Goal: Information Seeking & Learning: Learn about a topic

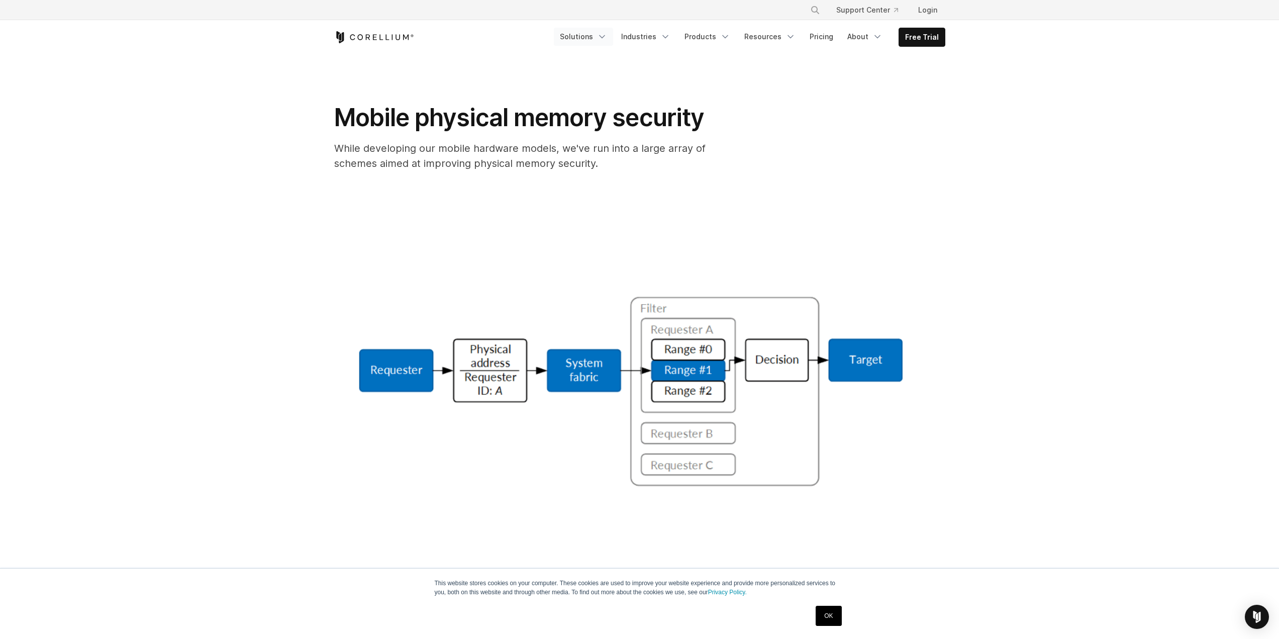
click at [582, 37] on link "Solutions" at bounding box center [583, 37] width 59 height 18
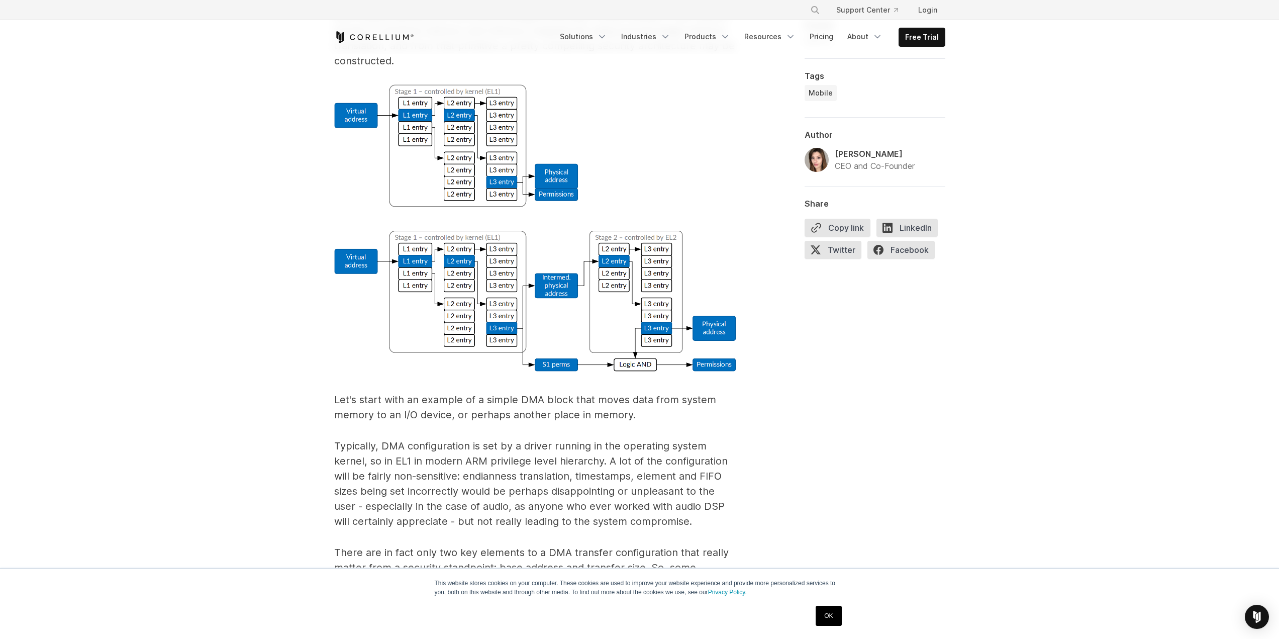
scroll to position [2664, 0]
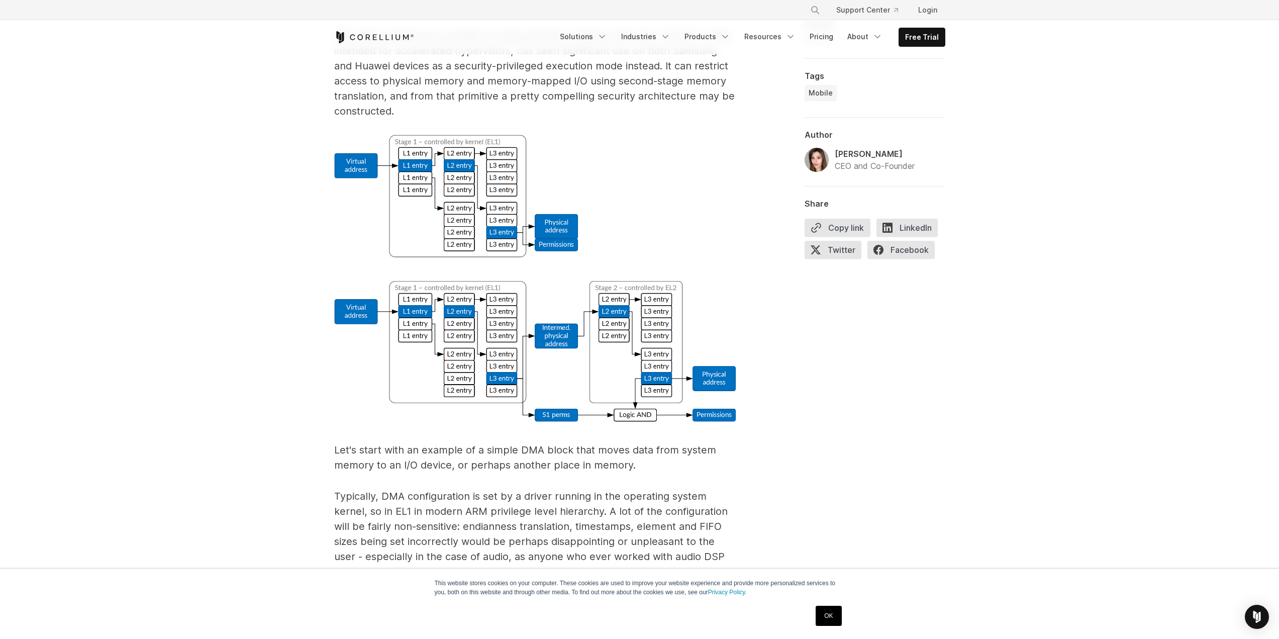
click at [466, 302] on img at bounding box center [535, 278] width 402 height 287
drag, startPoint x: 107, startPoint y: 222, endPoint x: 767, endPoint y: 403, distance: 684.3
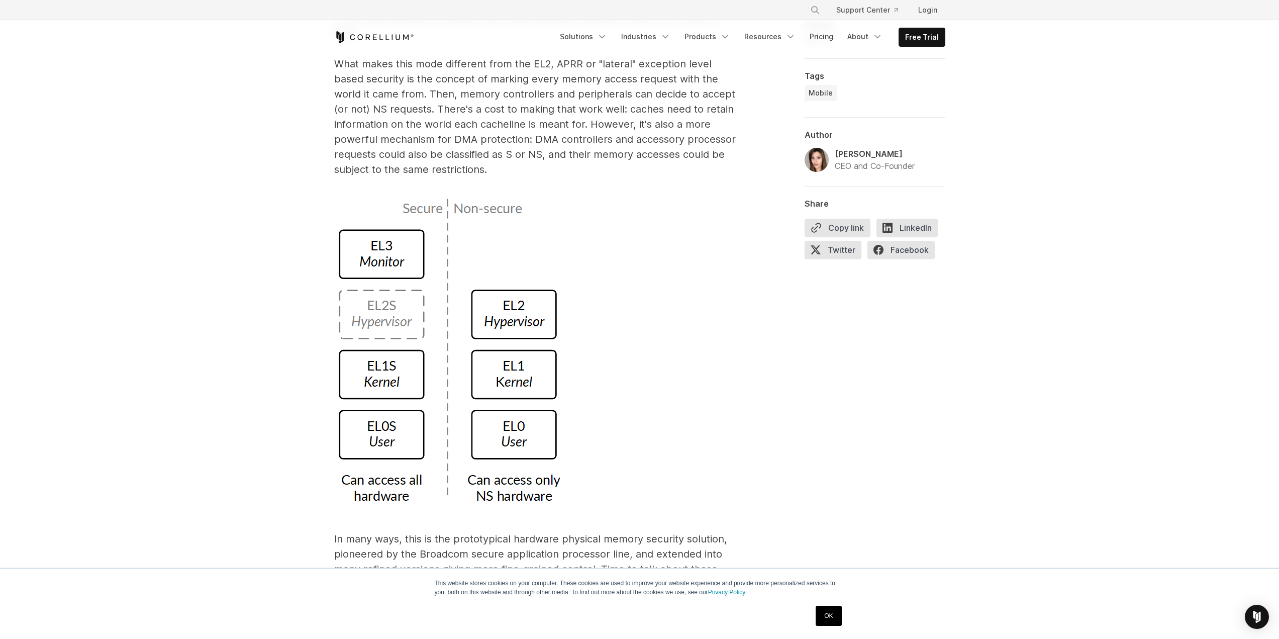
scroll to position [4323, 0]
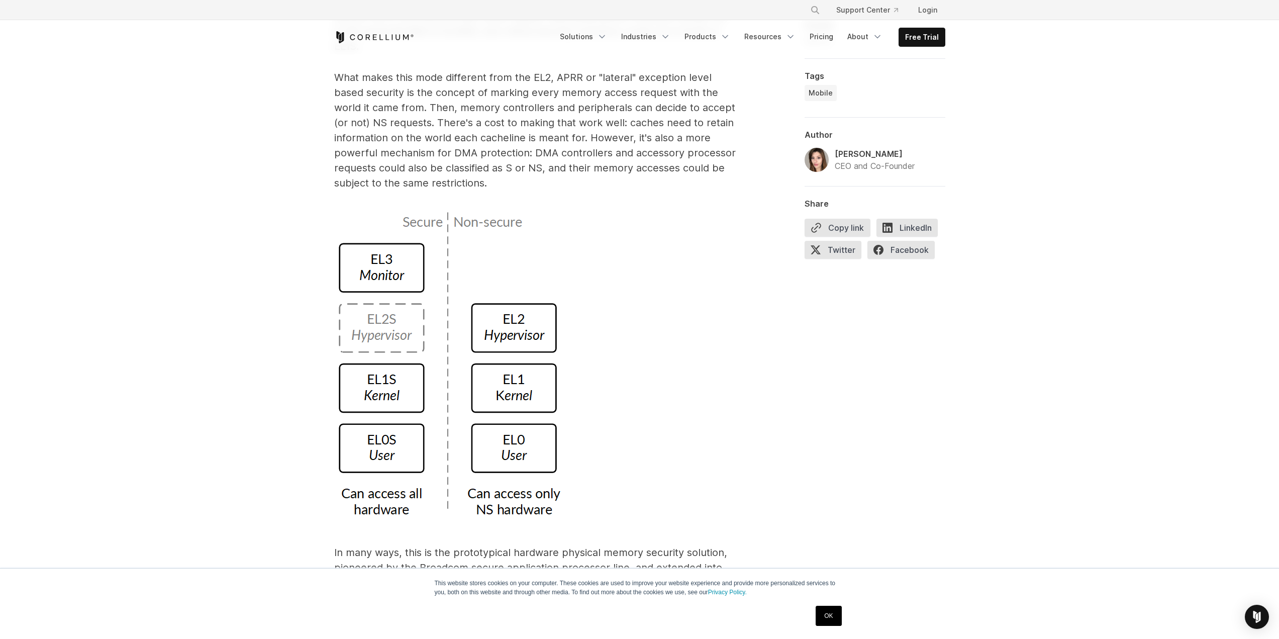
click at [257, 299] on div "Mobile physical memory security While developing our mobile hardware models, we…" at bounding box center [639, 611] width 1279 height 9760
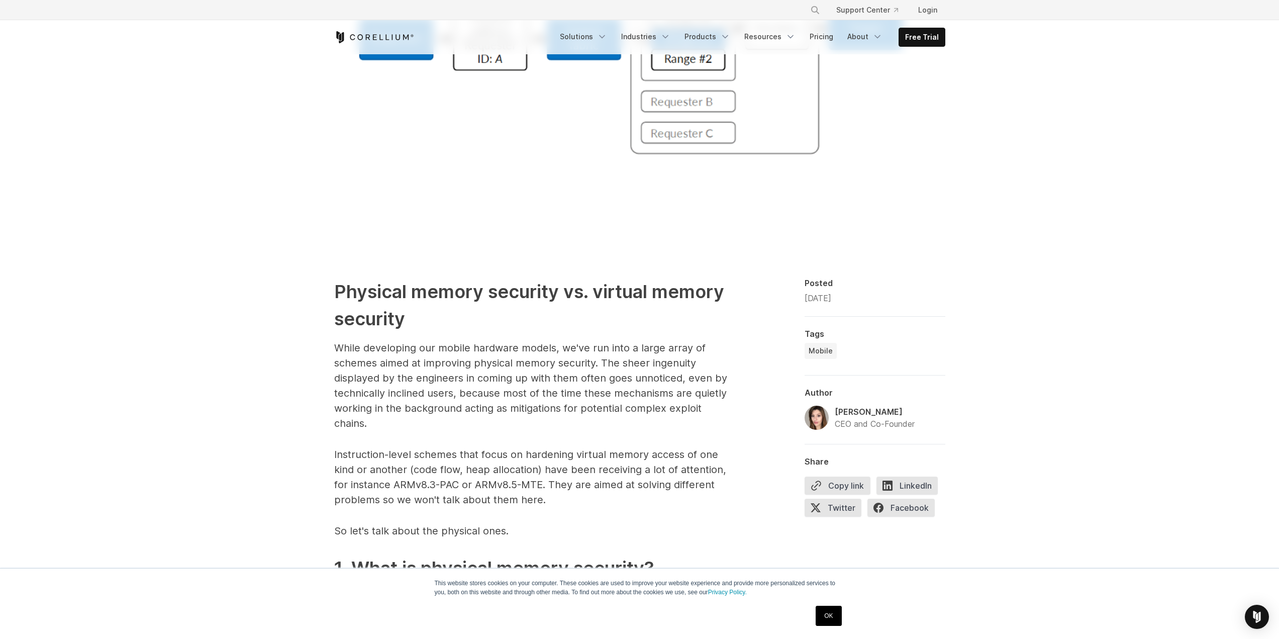
scroll to position [0, 0]
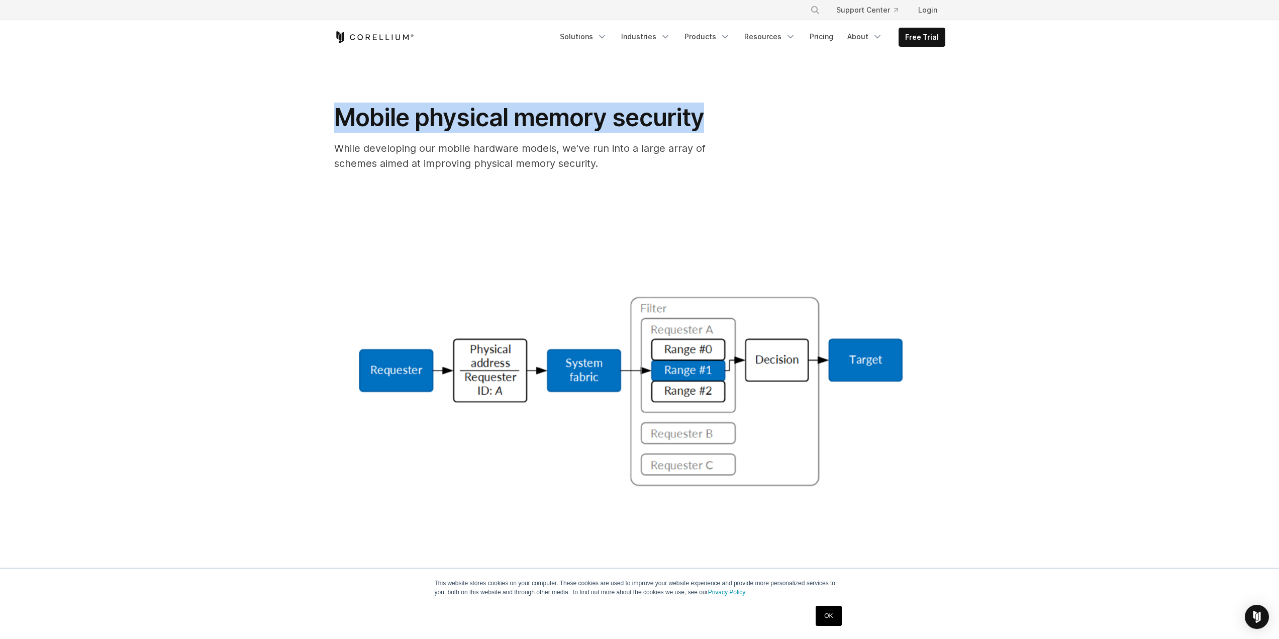
drag, startPoint x: 333, startPoint y: 118, endPoint x: 726, endPoint y: 115, distance: 393.1
click at [726, 115] on div "Mobile physical memory security While developing our mobile hardware models, we…" at bounding box center [639, 332] width 643 height 556
copy span "Mobile physical memory security"
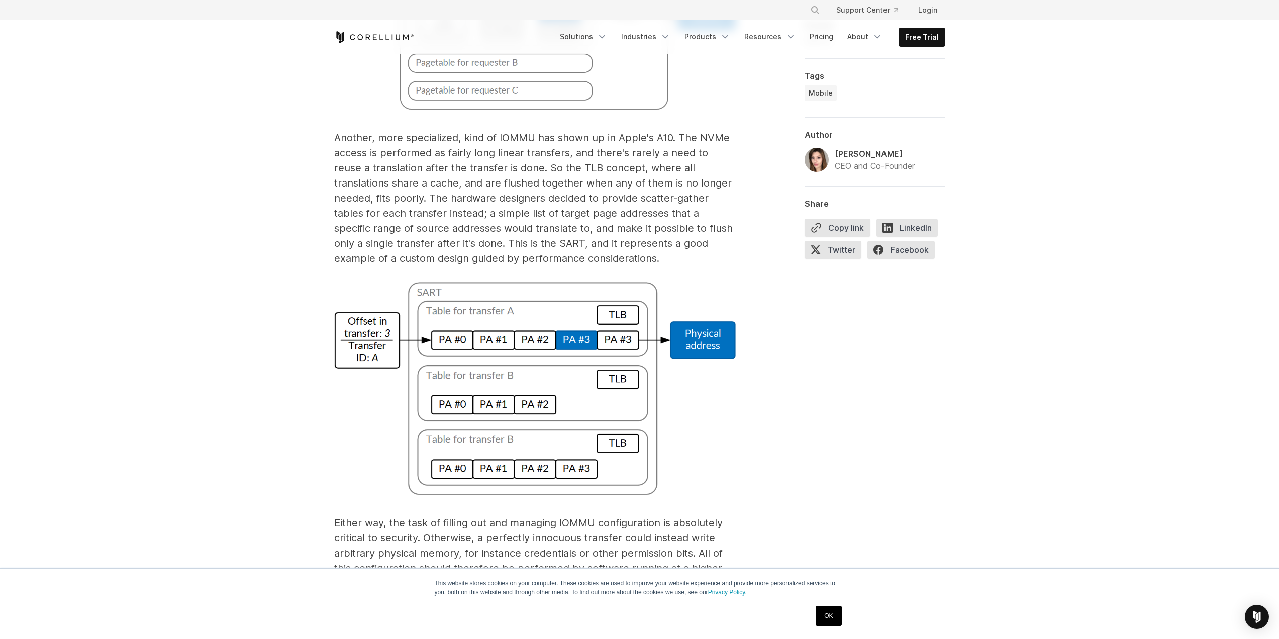
scroll to position [6435, 0]
